Goal: Task Accomplishment & Management: Manage account settings

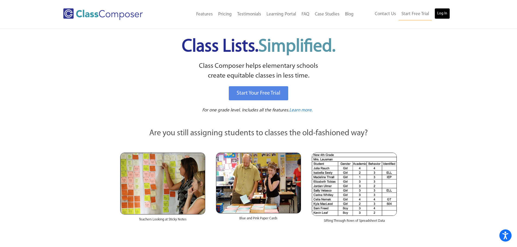
click at [442, 18] on link "Log In" at bounding box center [441, 13] width 15 height 11
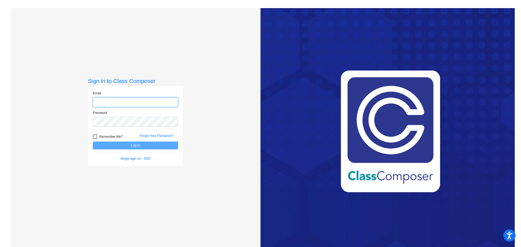
type input "[EMAIL_ADDRESS][DOMAIN_NAME]"
click at [152, 146] on button "Log In" at bounding box center [135, 146] width 85 height 8
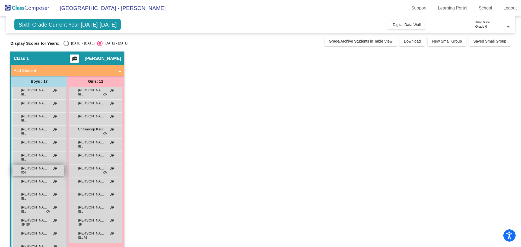
click at [25, 170] on span "[PERSON_NAME]" at bounding box center [34, 168] width 27 height 5
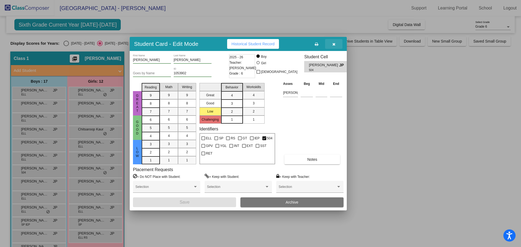
click at [334, 45] on icon "button" at bounding box center [333, 44] width 3 height 4
